Goal: Task Accomplishment & Management: Manage account settings

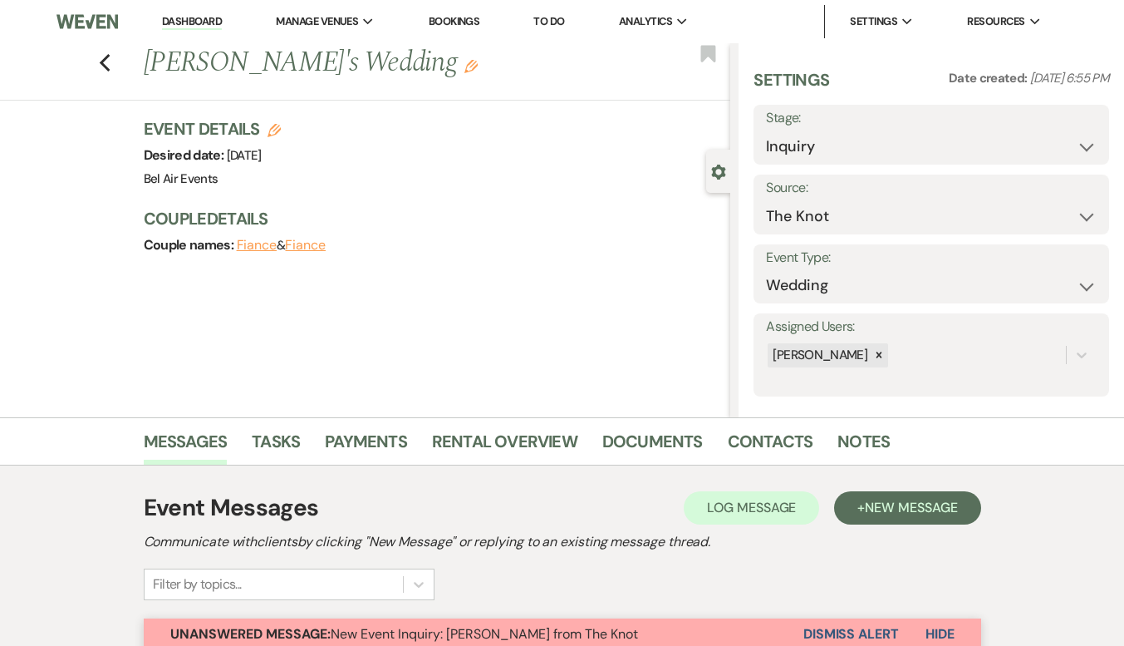
select select "2"
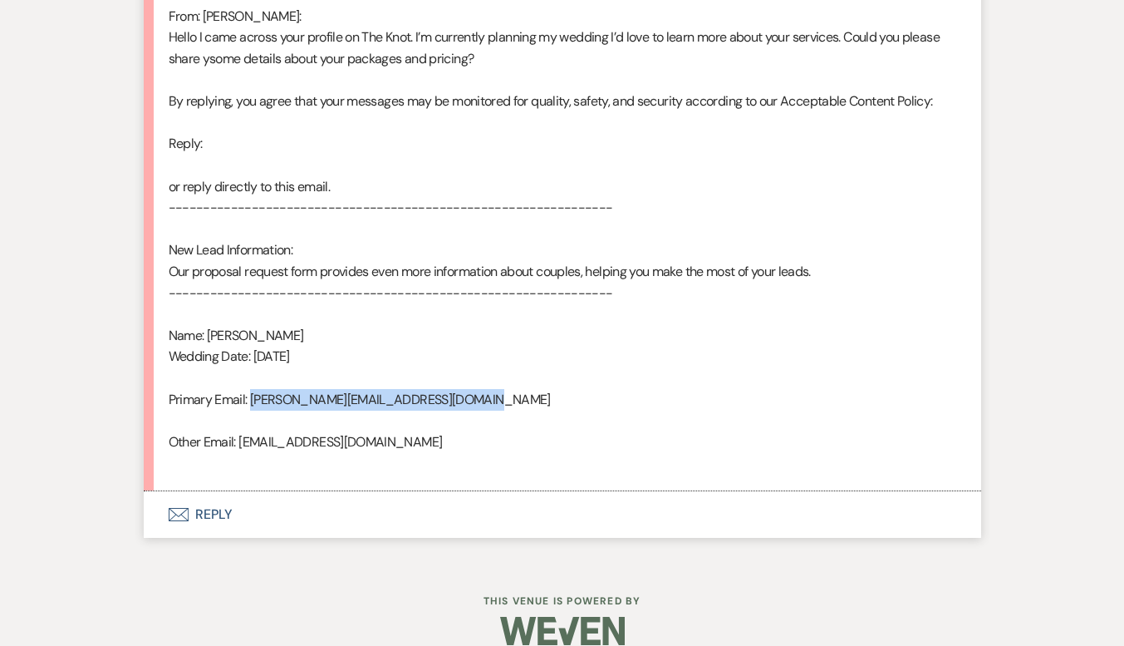
scroll to position [945, 0]
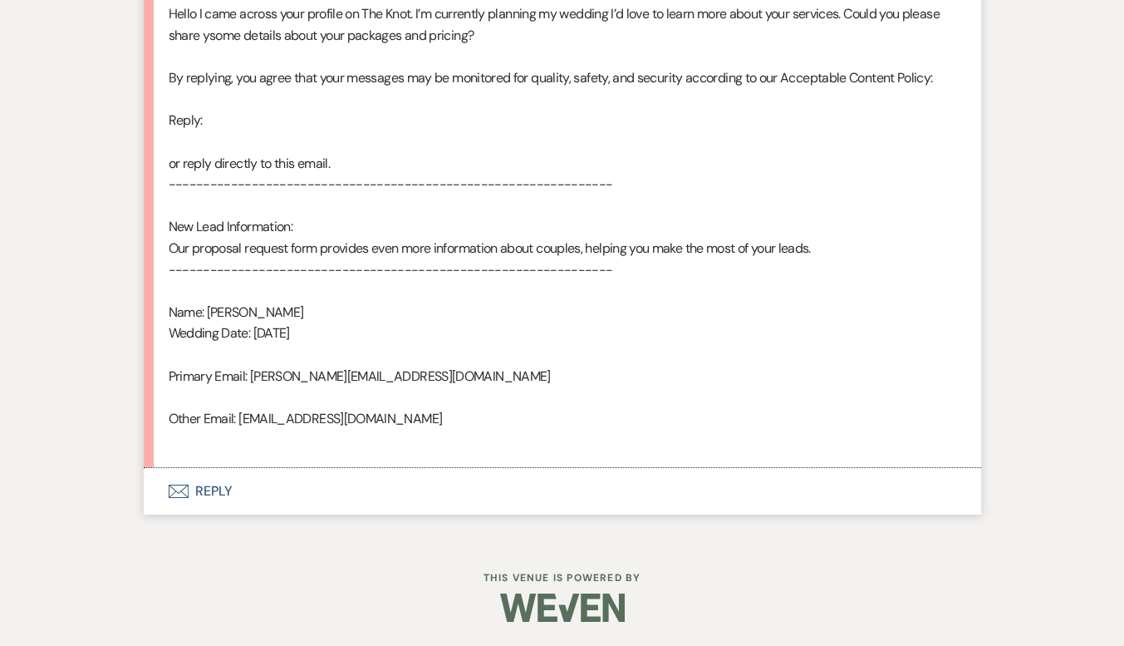
click at [418, 348] on div "From : [PERSON_NAME] Event : [PERSON_NAME]'s Event Desired date : [DATE] Antici…" at bounding box center [563, 99] width 788 height 702
click at [909, 361] on div "From : [PERSON_NAME] Event : [PERSON_NAME]'s Event Desired date : [DATE] Antici…" at bounding box center [563, 99] width 788 height 702
click at [984, 191] on div "Event Messages Log Log Message + New Message Communicate with clients by clicki…" at bounding box center [562, 30] width 947 height 1019
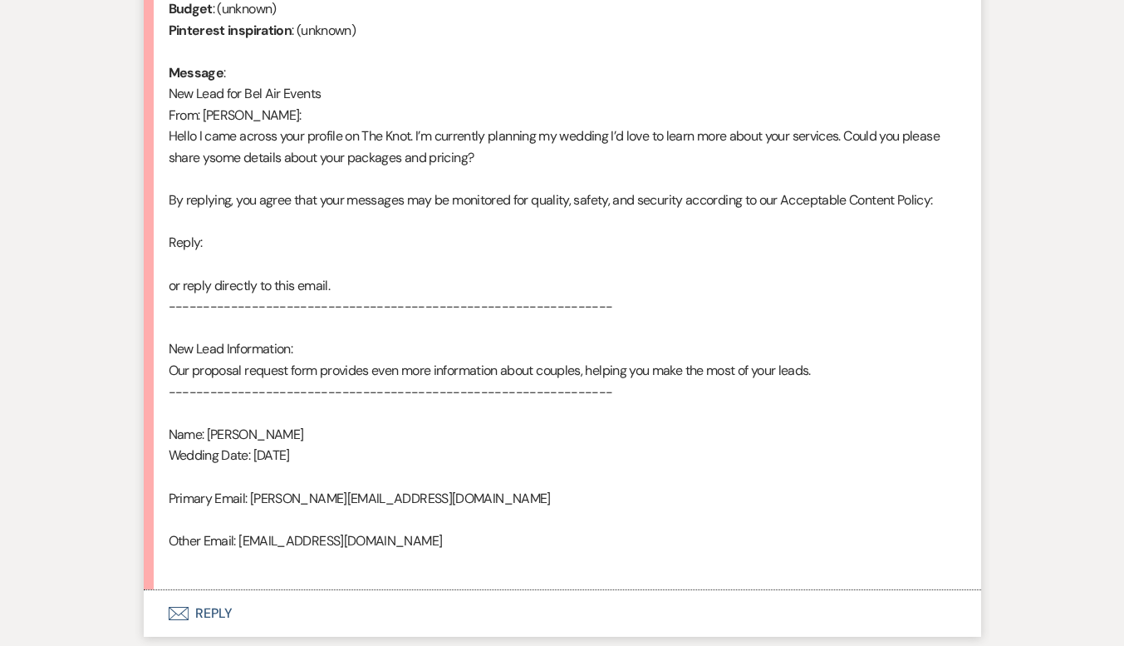
scroll to position [906, 0]
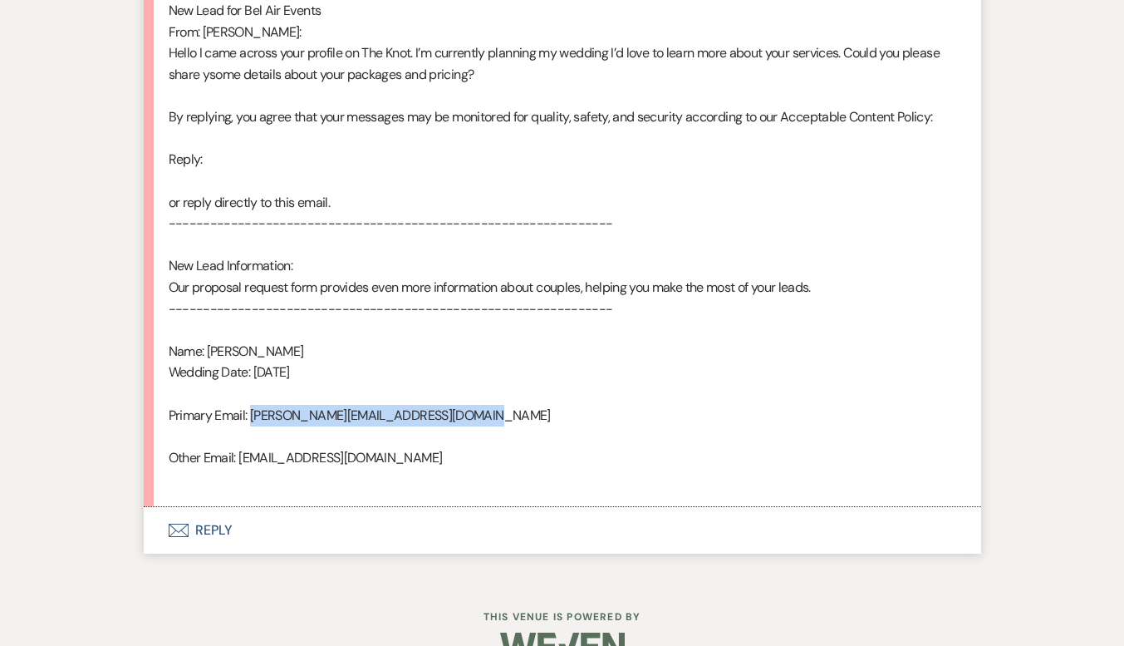
drag, startPoint x: 465, startPoint y: 415, endPoint x: 250, endPoint y: 412, distance: 215.2
click at [250, 412] on div "From : [PERSON_NAME] Event : [PERSON_NAME]'s Event Desired date : [DATE] Antici…" at bounding box center [563, 138] width 788 height 702
copy div "[PERSON_NAME][EMAIL_ADDRESS][DOMAIN_NAME]"
click at [557, 332] on div "From : [PERSON_NAME] Event : [PERSON_NAME]'s Event Desired date : [DATE] Antici…" at bounding box center [563, 138] width 788 height 702
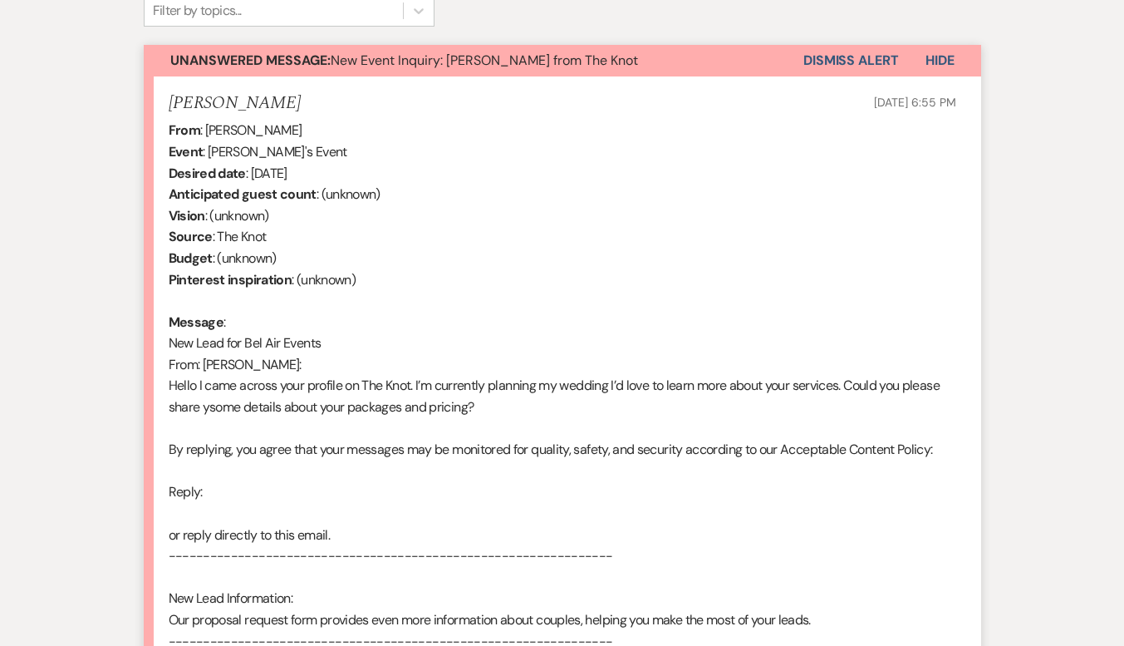
scroll to position [407, 0]
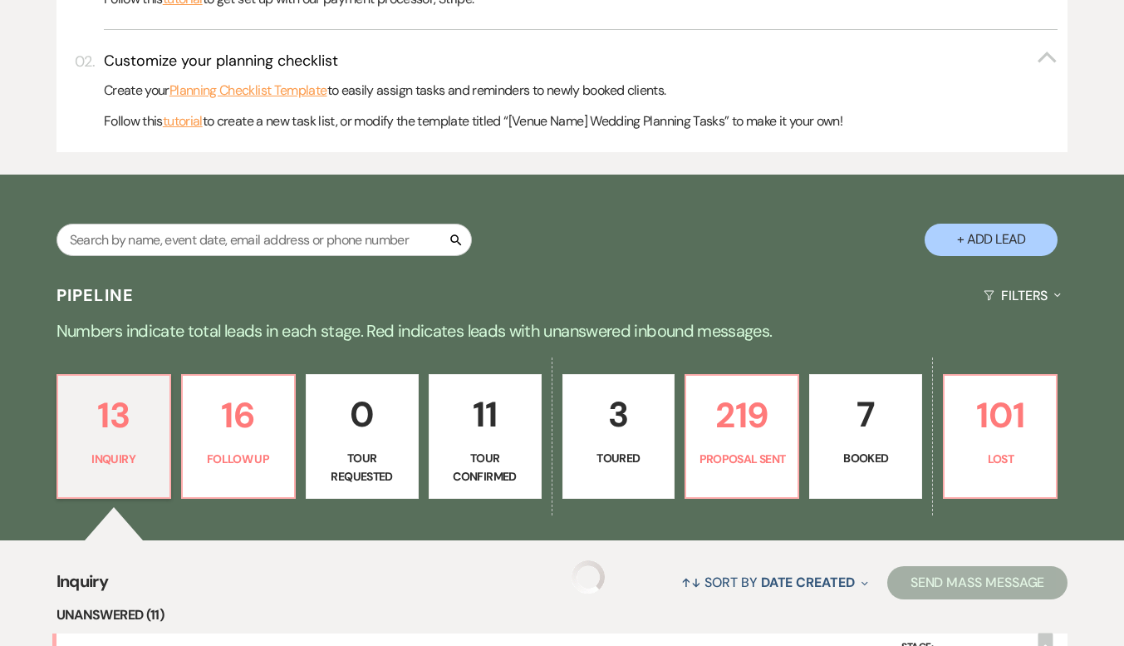
scroll to position [831, 0]
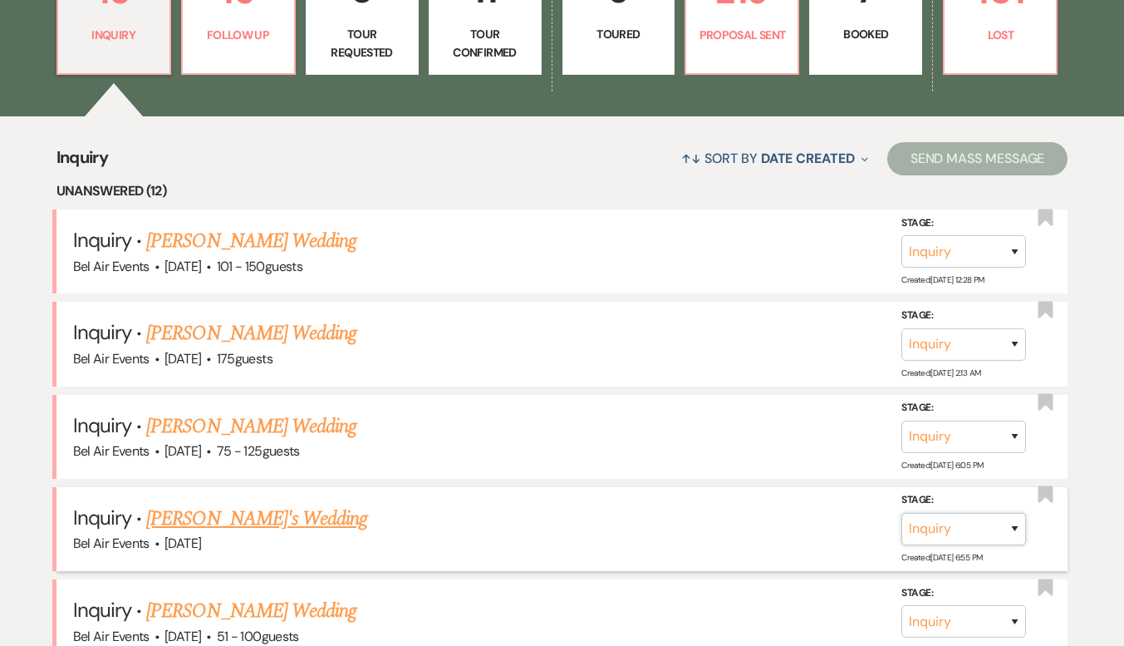
click at [1012, 527] on select "Inquiry Follow Up Tour Requested Tour Confirmed Toured Proposal Sent Booked Lost" at bounding box center [963, 529] width 125 height 32
select select "9"
click at [901, 513] on select "Inquiry Follow Up Tour Requested Tour Confirmed Toured Proposal Sent Booked Lost" at bounding box center [963, 529] width 125 height 32
click at [997, 517] on button "Save" at bounding box center [992, 528] width 83 height 33
click at [259, 246] on link "[PERSON_NAME] Wedding" at bounding box center [251, 241] width 210 height 30
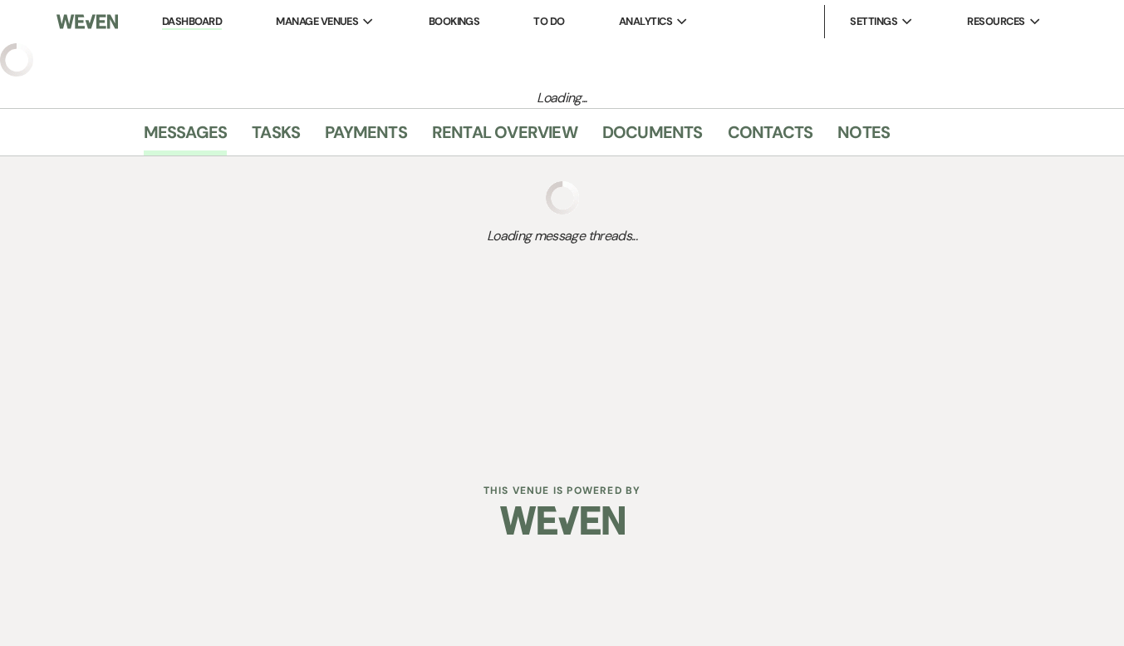
select select "2"
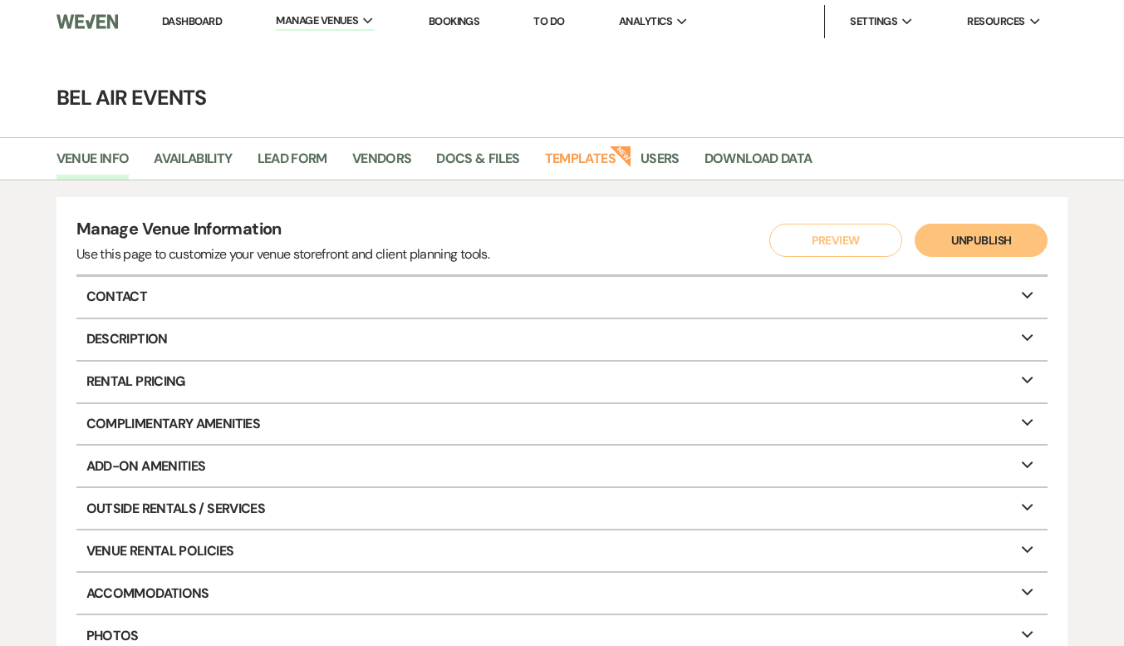
click at [185, 17] on link "Dashboard" at bounding box center [192, 21] width 60 height 14
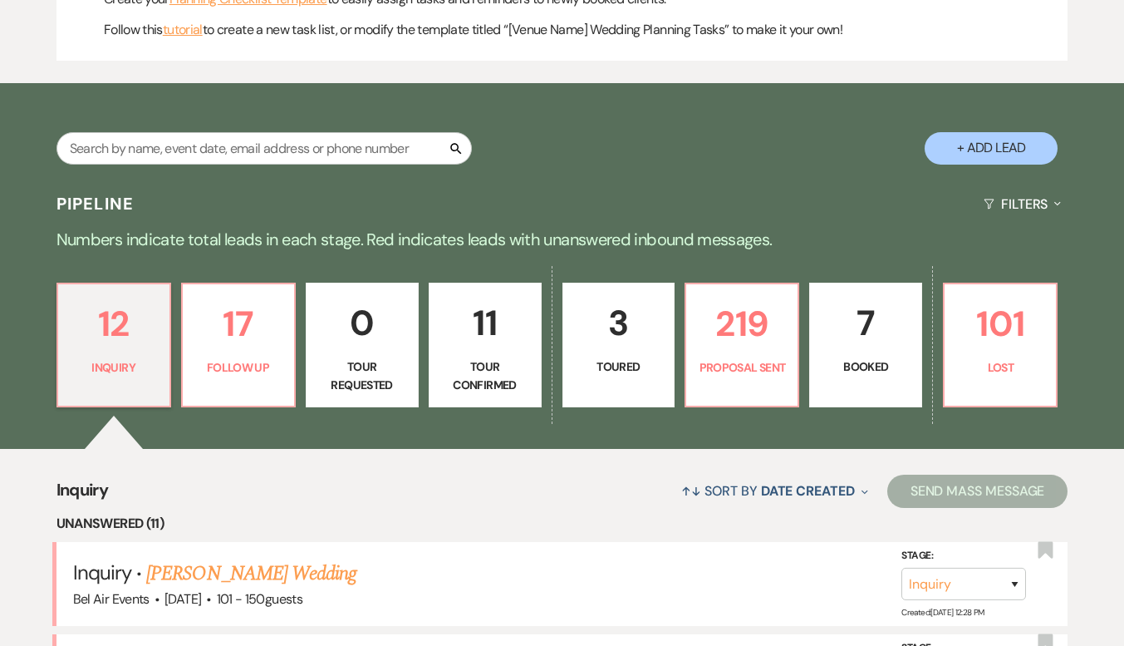
scroll to position [831, 0]
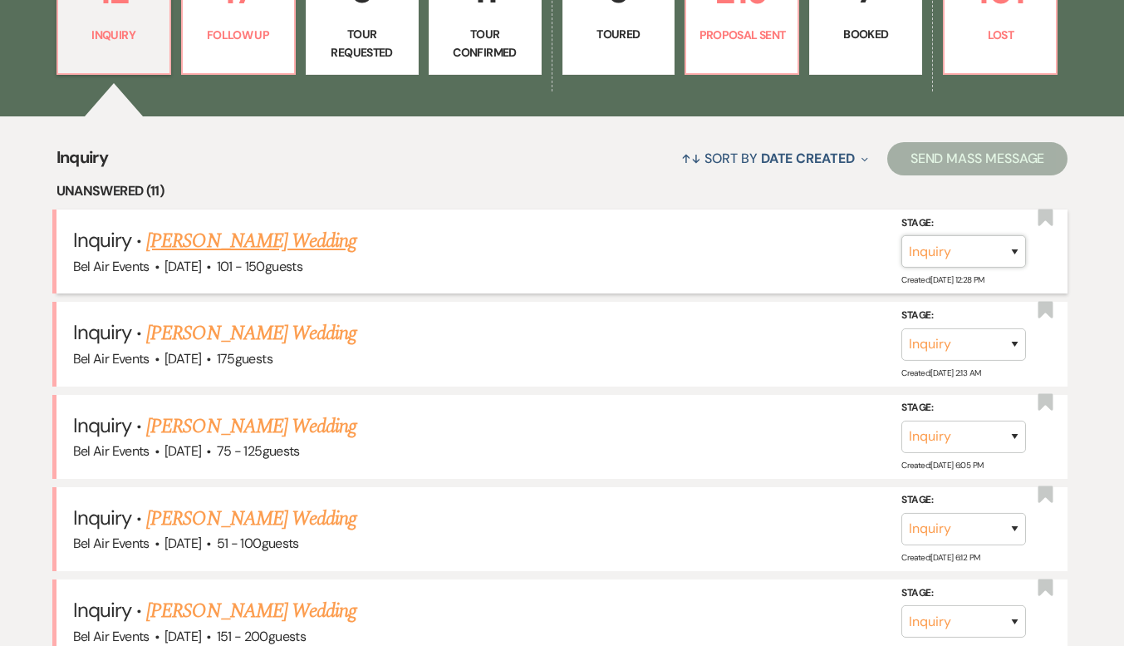
click at [1014, 252] on select "Inquiry Follow Up Tour Requested Tour Confirmed Toured Proposal Sent Booked Lost" at bounding box center [963, 251] width 125 height 32
select select "9"
click at [901, 235] on select "Inquiry Follow Up Tour Requested Tour Confirmed Toured Proposal Sent Booked Lost" at bounding box center [963, 251] width 125 height 32
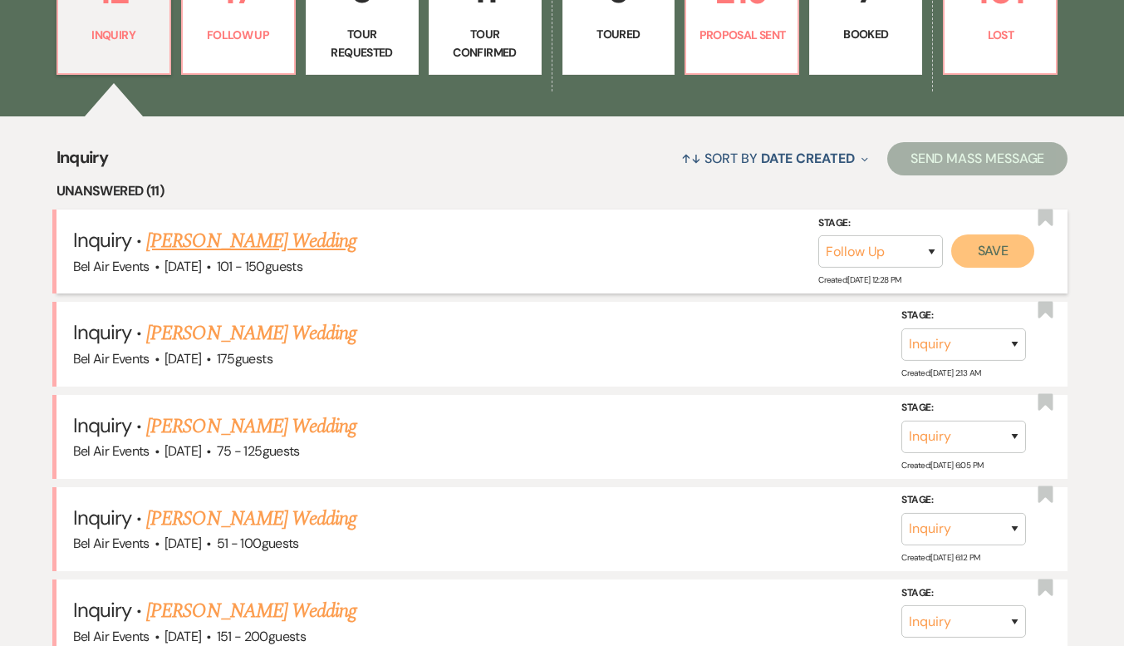
click at [971, 240] on button "Save" at bounding box center [992, 250] width 83 height 33
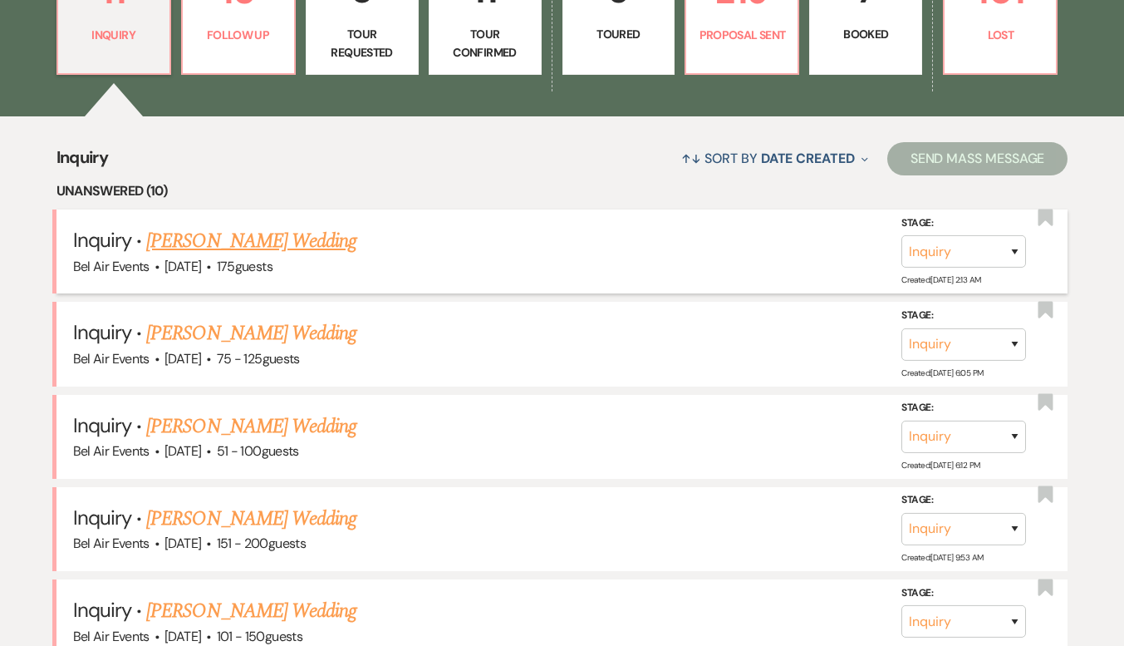
click at [233, 241] on link "[PERSON_NAME] Wedding" at bounding box center [251, 241] width 210 height 30
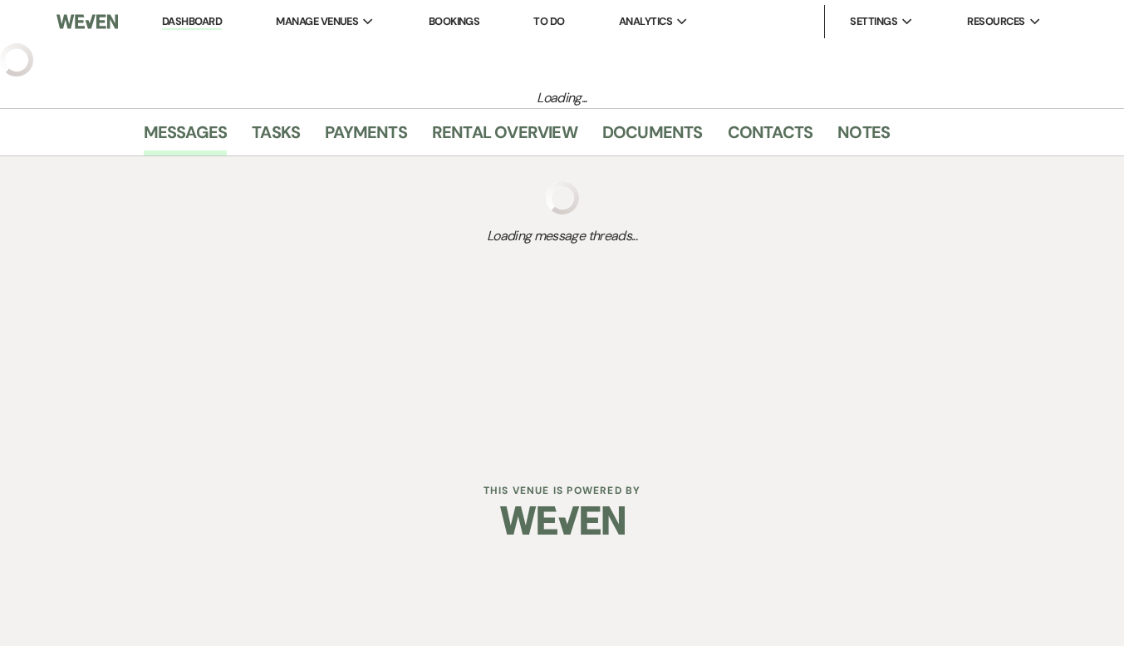
select select "3"
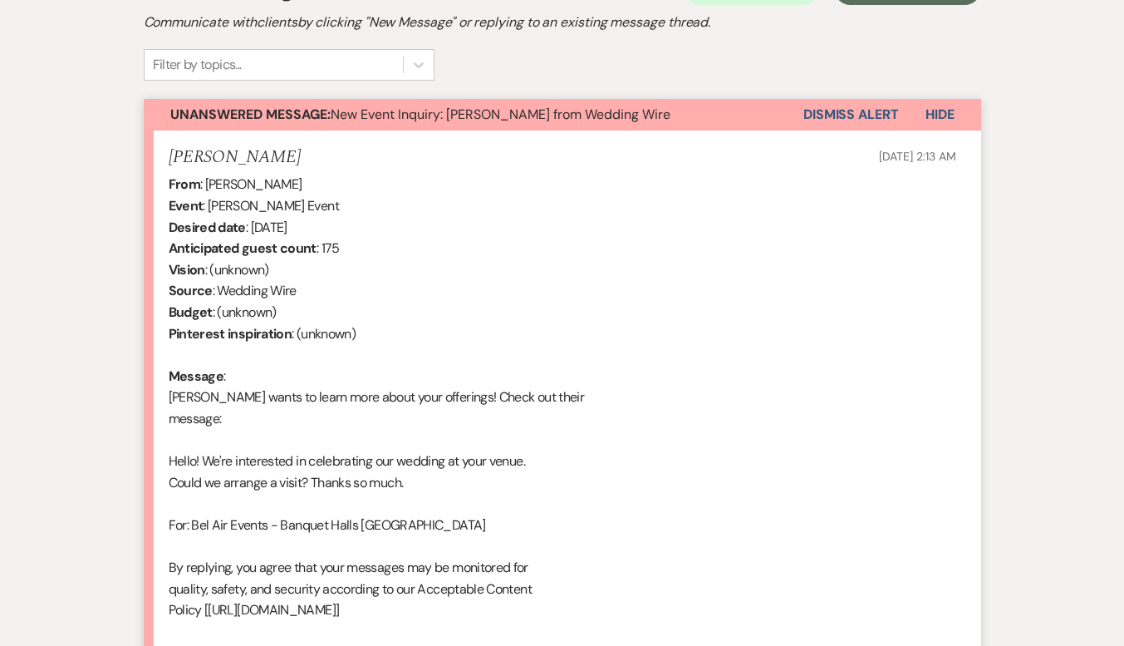
scroll to position [582, 0]
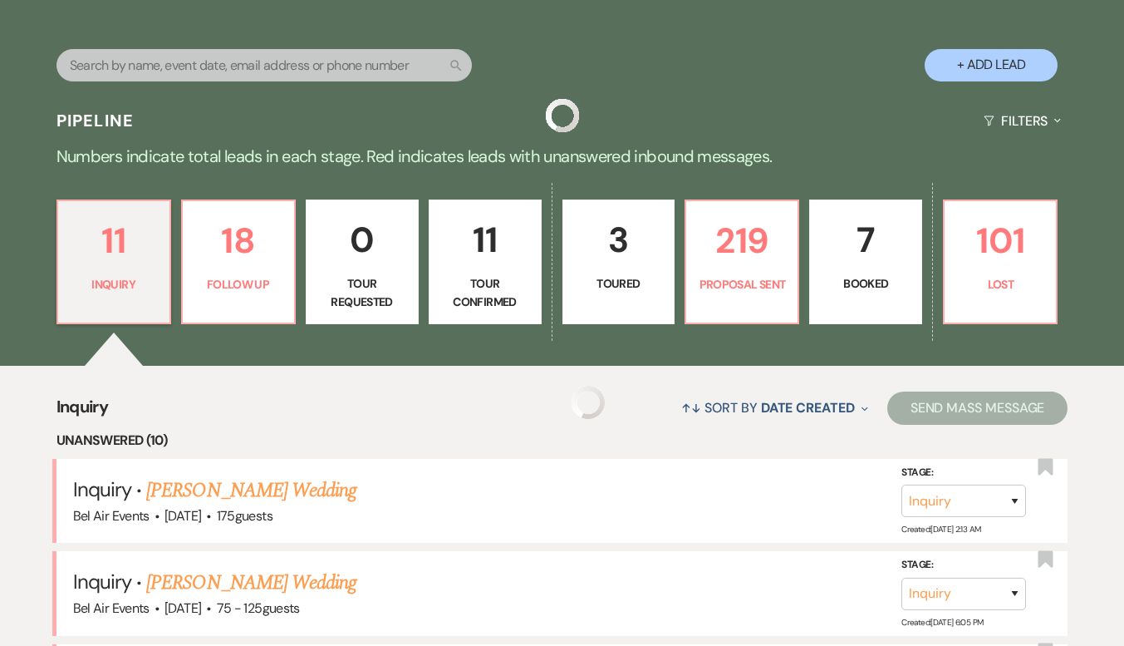
scroll to position [831, 0]
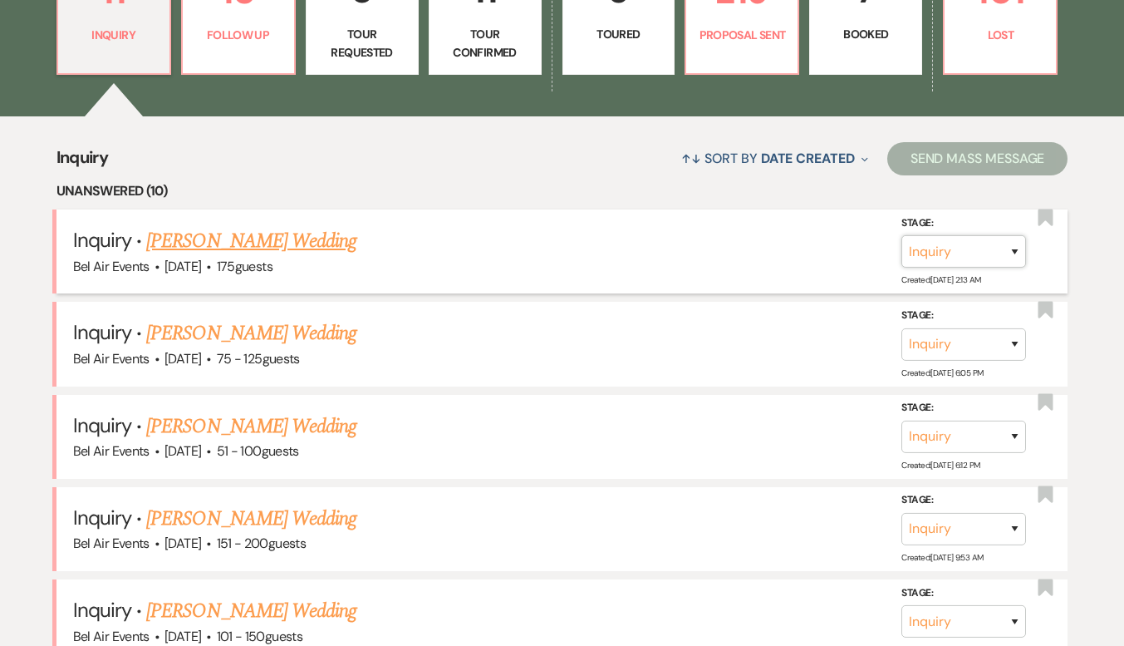
click at [1009, 253] on select "Inquiry Follow Up Tour Requested Tour Confirmed Toured Proposal Sent Booked Lost" at bounding box center [963, 251] width 125 height 32
select select "9"
click at [901, 235] on select "Inquiry Follow Up Tour Requested Tour Confirmed Toured Proposal Sent Booked Lost" at bounding box center [963, 251] width 125 height 32
click at [984, 239] on button "Save" at bounding box center [992, 250] width 83 height 33
click at [243, 250] on link "[PERSON_NAME] Wedding" at bounding box center [251, 241] width 210 height 30
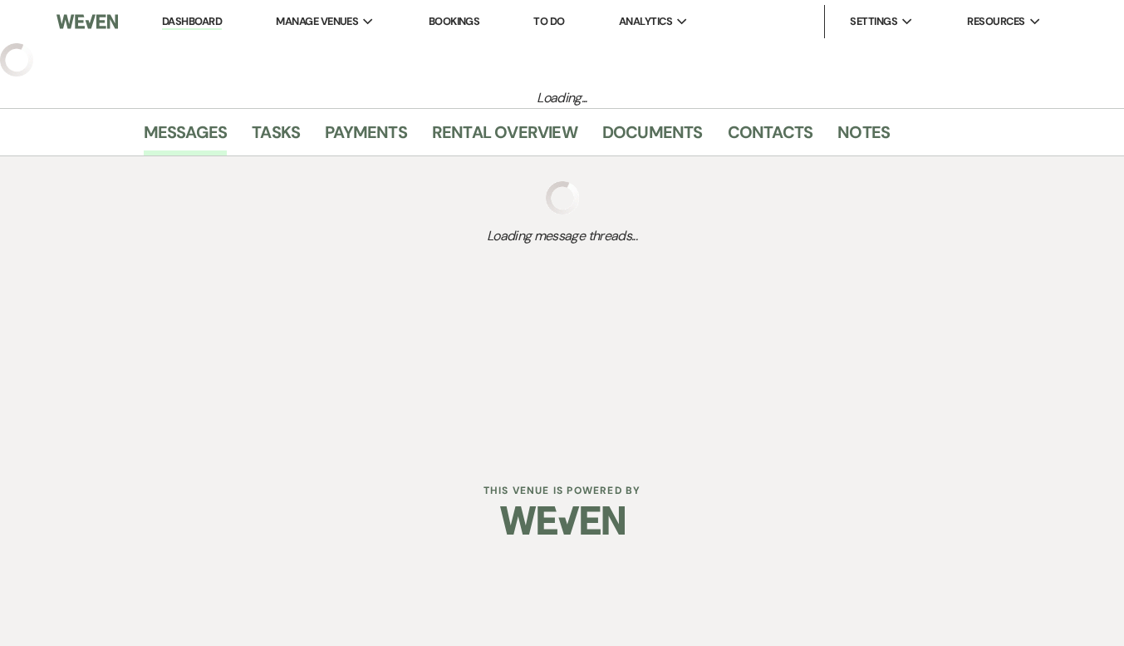
select select "3"
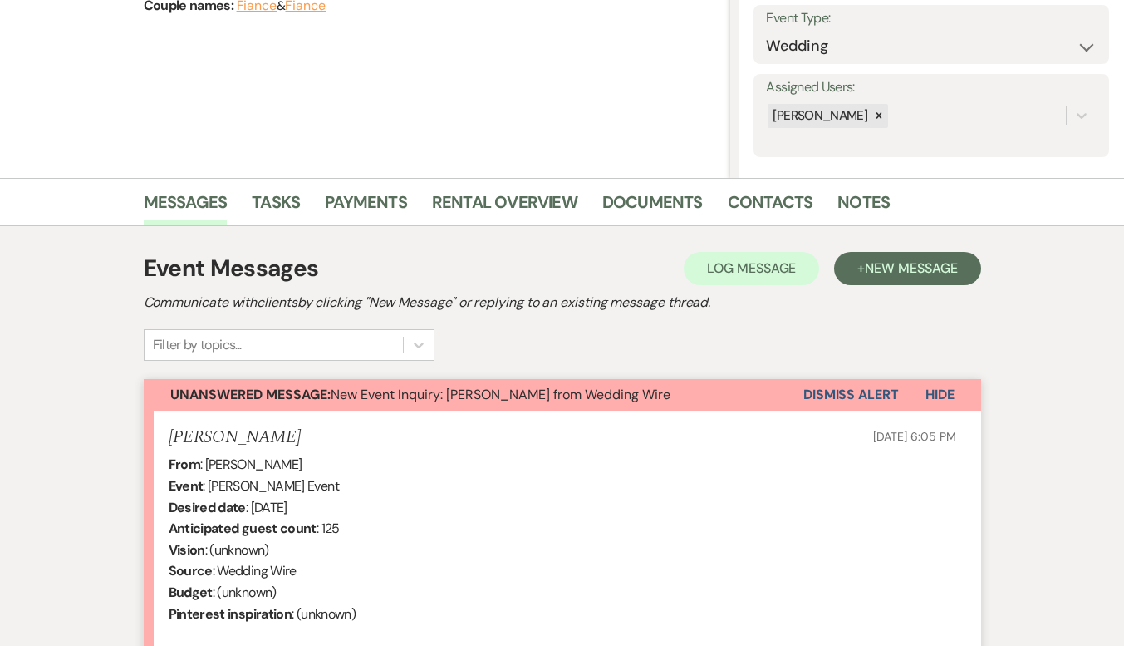
scroll to position [218, 0]
